Goal: Task Accomplishment & Management: Use online tool/utility

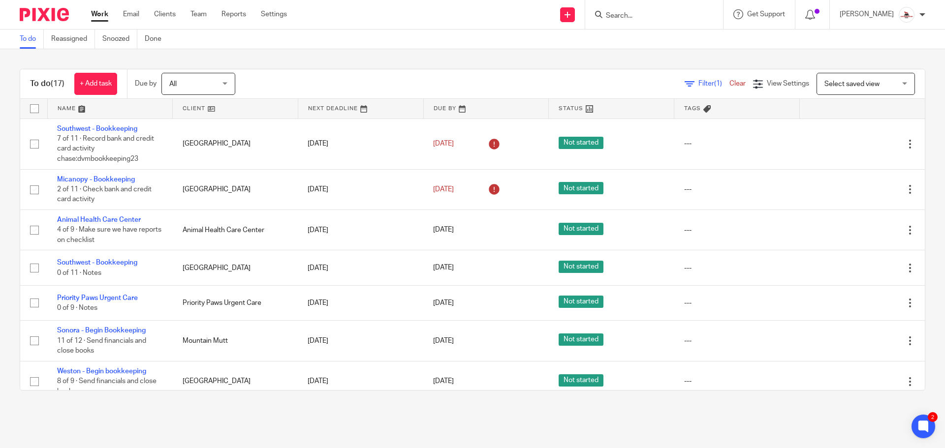
click at [191, 111] on link at bounding box center [235, 109] width 125 height 20
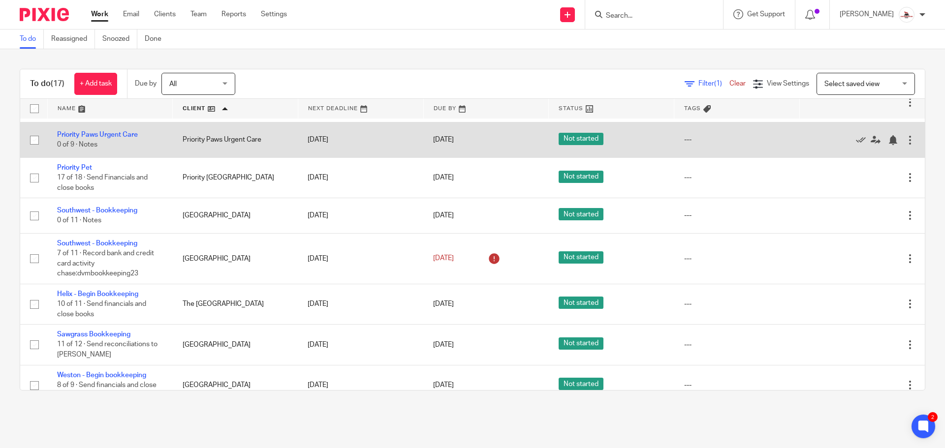
scroll to position [432, 0]
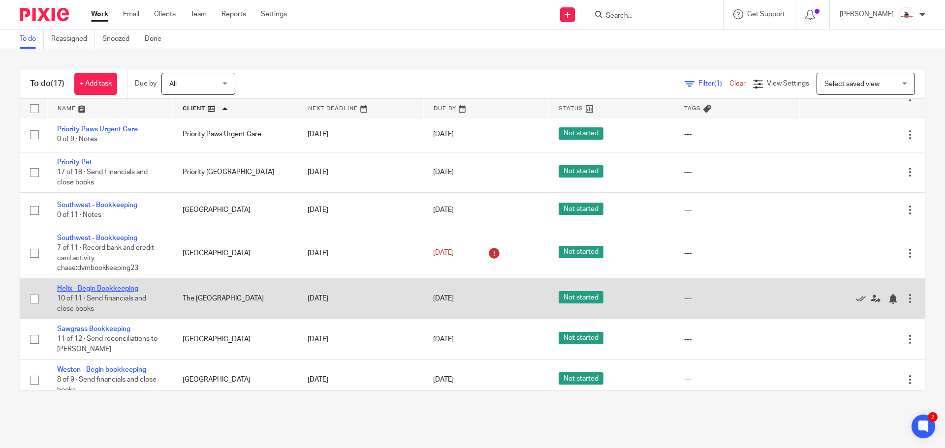
click at [123, 285] on link "Helix - Begin Bookkeeping" at bounding box center [97, 288] width 81 height 7
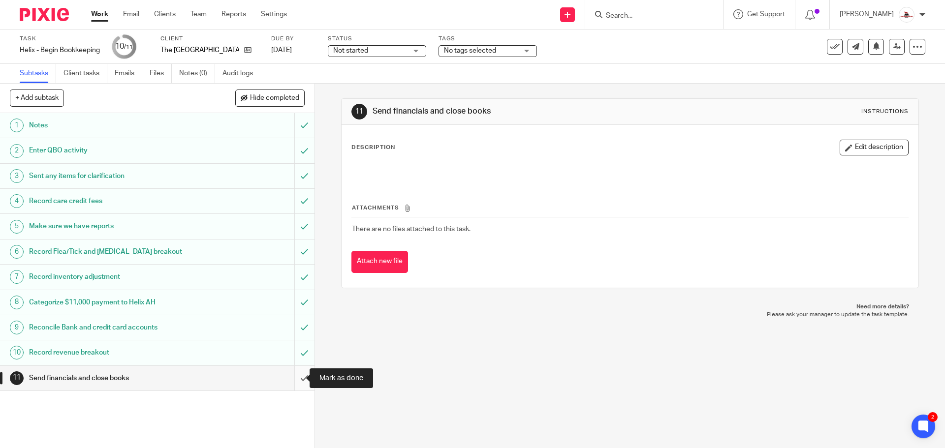
click at [288, 378] on input "submit" at bounding box center [157, 378] width 314 height 25
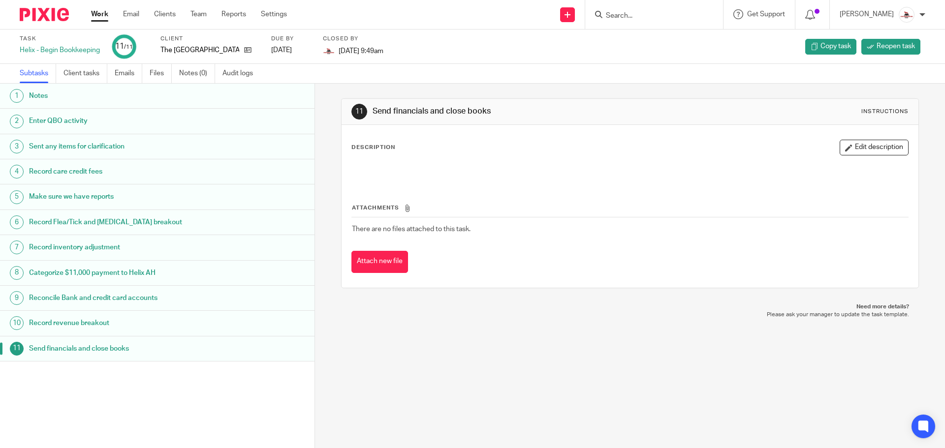
click at [99, 19] on link "Work" at bounding box center [99, 14] width 17 height 10
